Goal: Navigation & Orientation: Go to known website

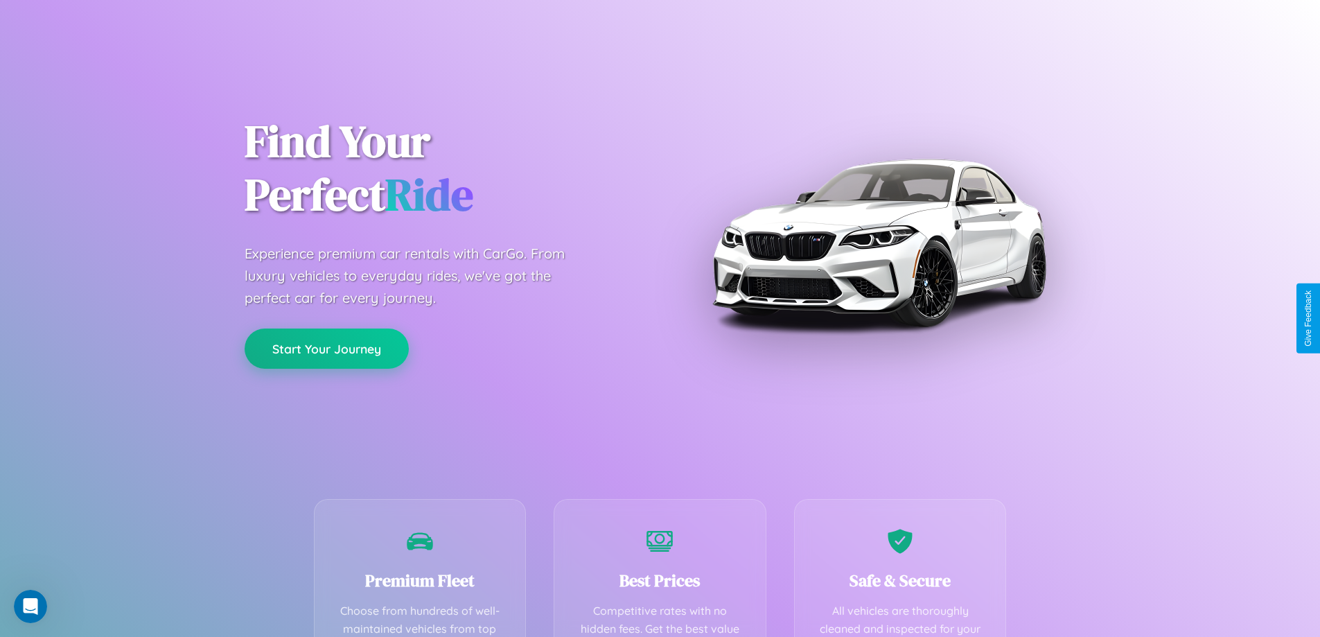
click at [326, 349] on button "Start Your Journey" at bounding box center [327, 348] width 164 height 40
click at [326, 348] on button "Start Your Journey" at bounding box center [327, 348] width 164 height 40
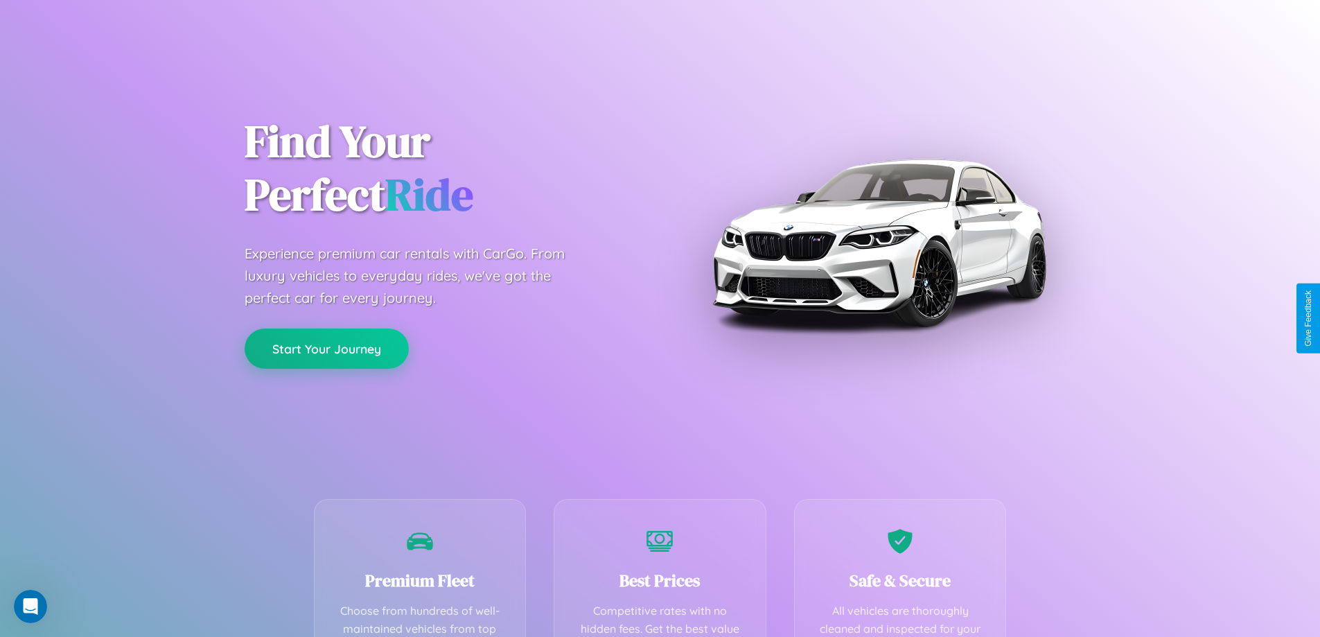
click at [326, 348] on button "Start Your Journey" at bounding box center [327, 348] width 164 height 40
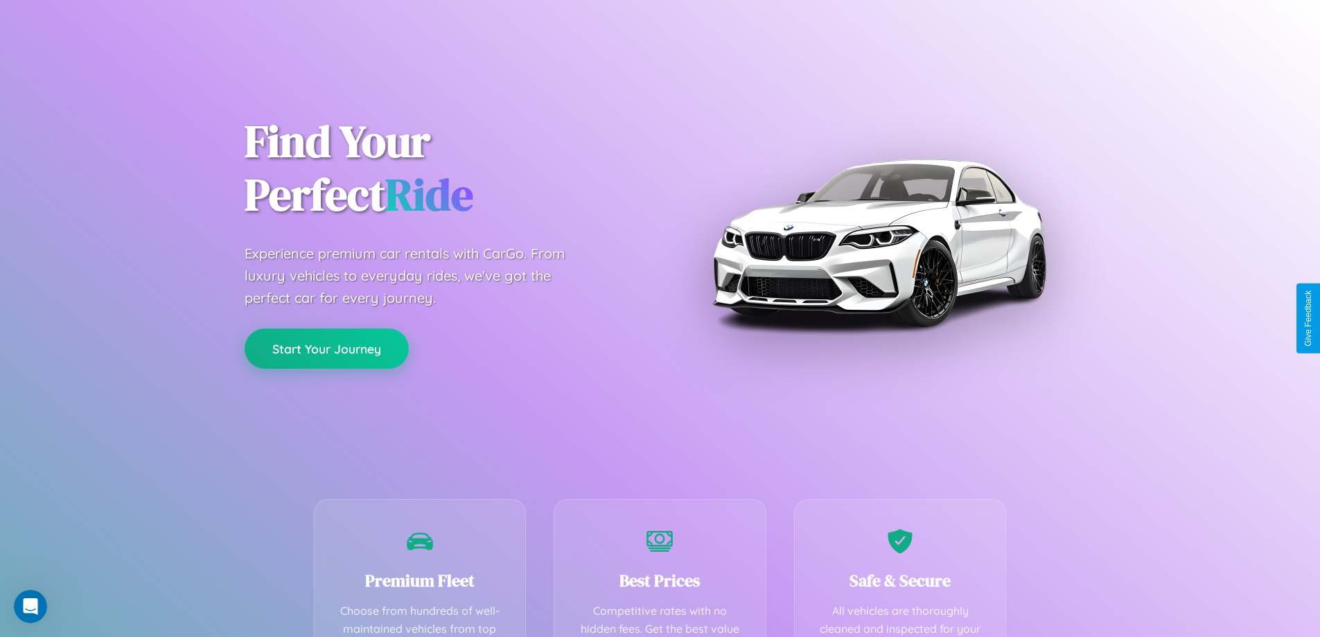
click at [326, 348] on button "Start Your Journey" at bounding box center [327, 348] width 164 height 40
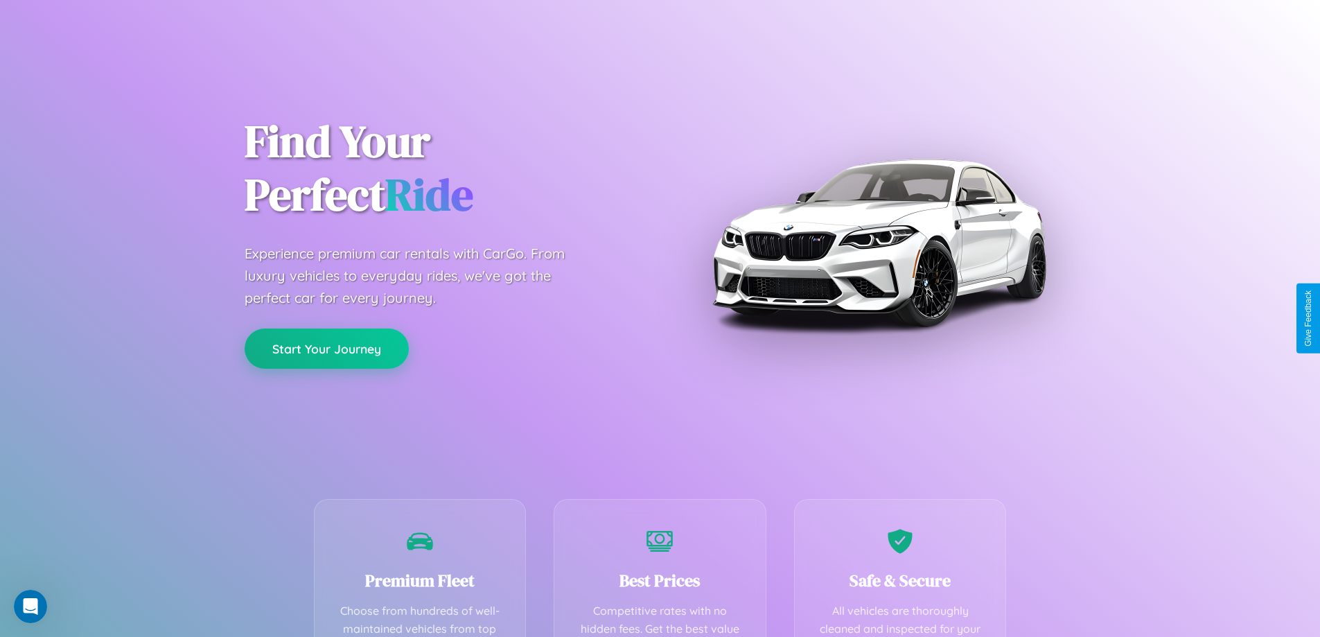
click at [326, 348] on button "Start Your Journey" at bounding box center [327, 348] width 164 height 40
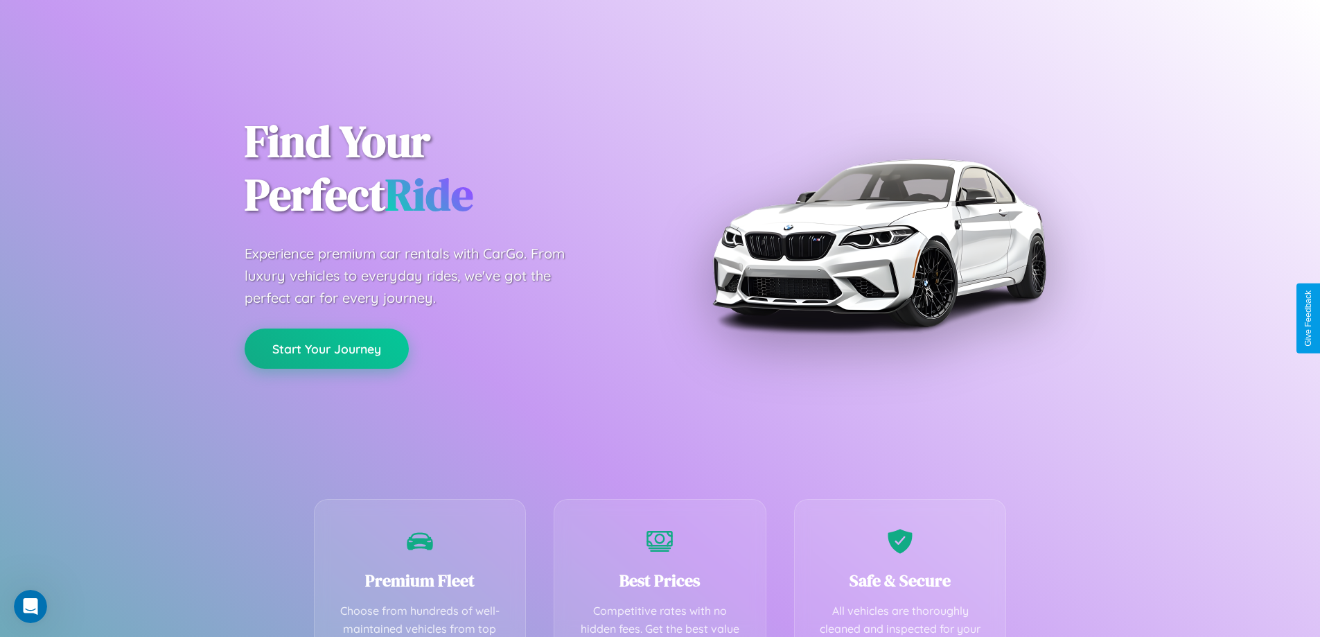
click at [326, 348] on button "Start Your Journey" at bounding box center [327, 348] width 164 height 40
